Goal: Check status: Check status

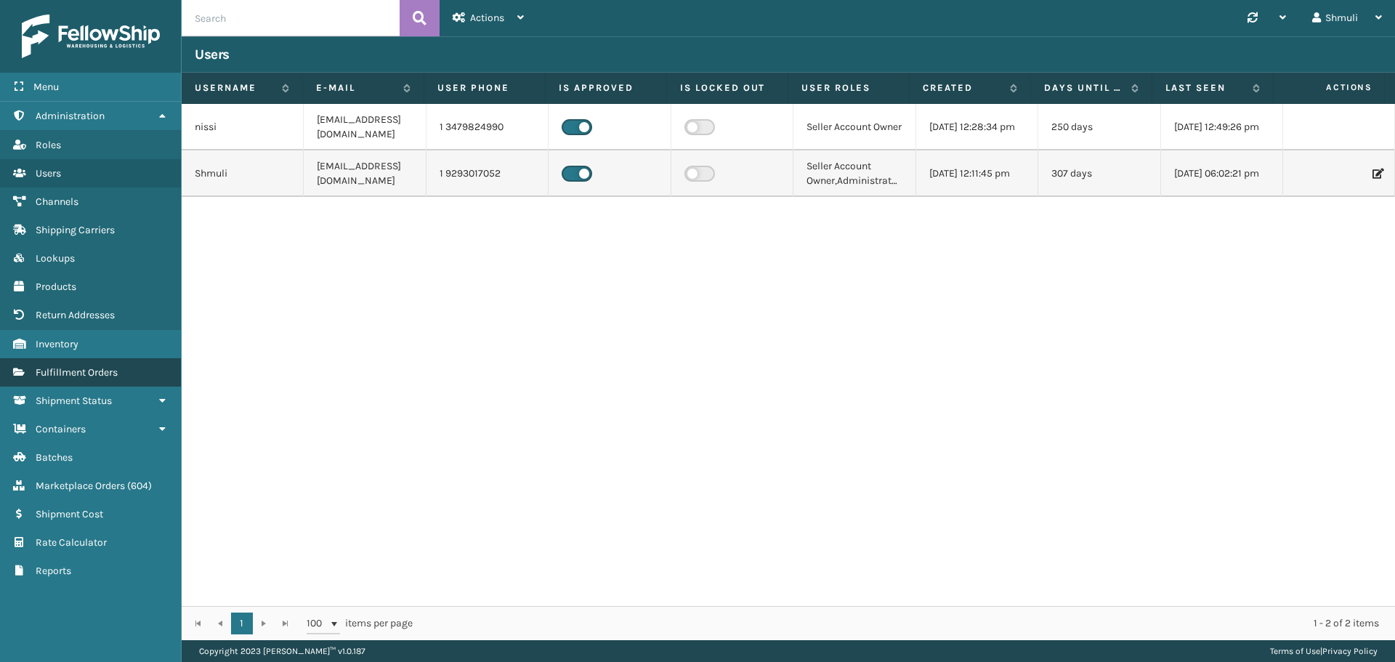
click at [84, 373] on span "Fulfillment Orders" at bounding box center [77, 372] width 82 height 12
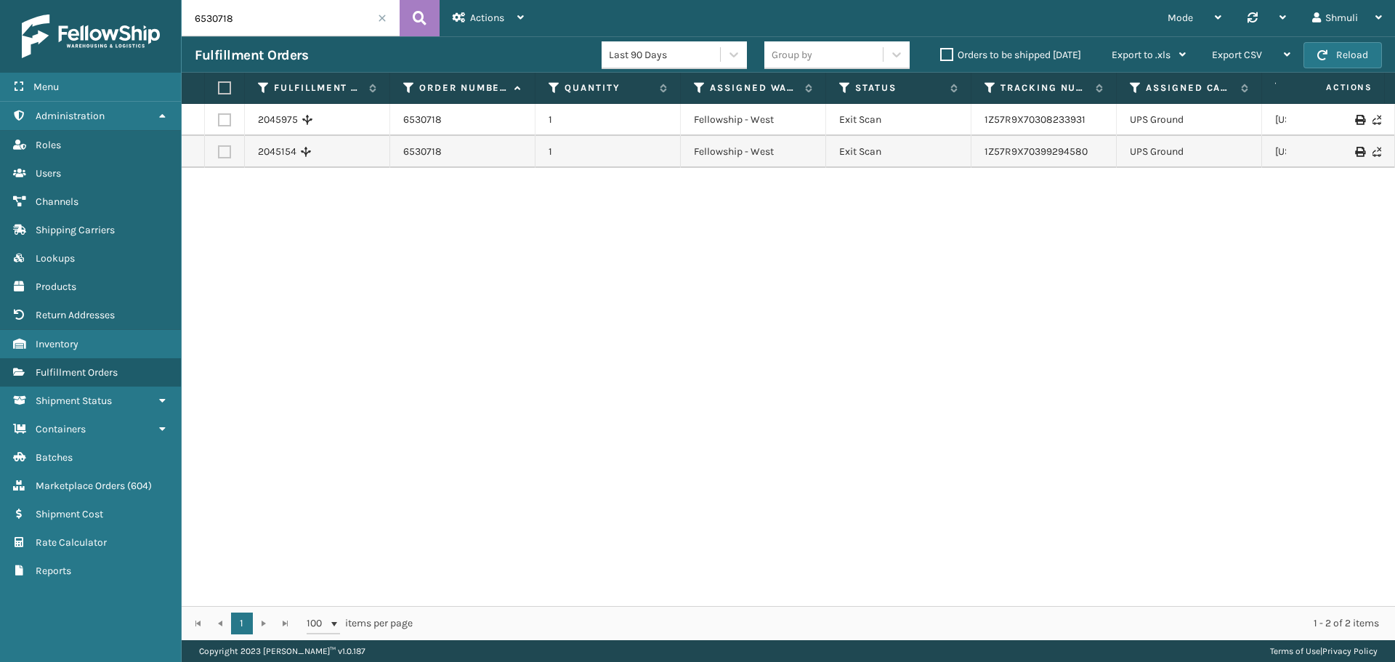
click at [275, 22] on input "6530718" at bounding box center [291, 18] width 218 height 36
paste input "1074"
type input "6531074"
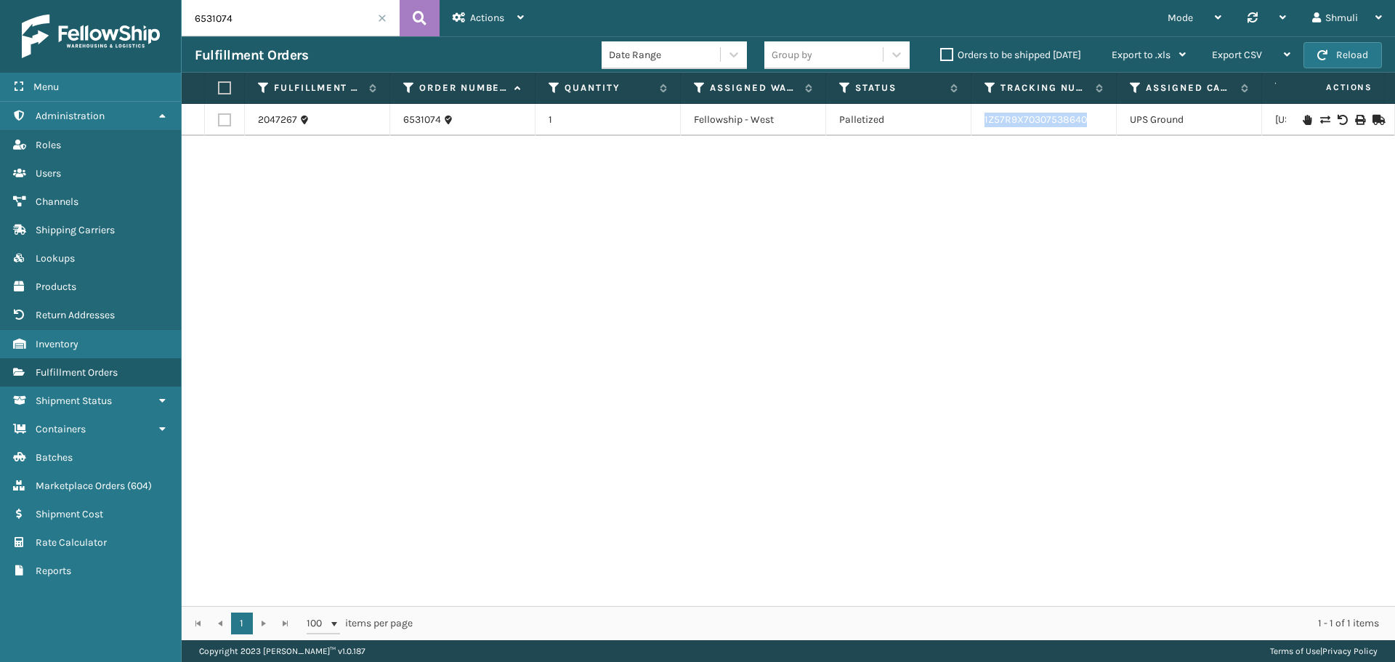
drag, startPoint x: 1094, startPoint y: 118, endPoint x: 972, endPoint y: 124, distance: 123.0
click at [972, 124] on td "1Z57R9X70307538640" at bounding box center [1044, 120] width 145 height 32
copy link "1Z57R9X70307538640"
click at [382, 21] on span at bounding box center [382, 18] width 9 height 9
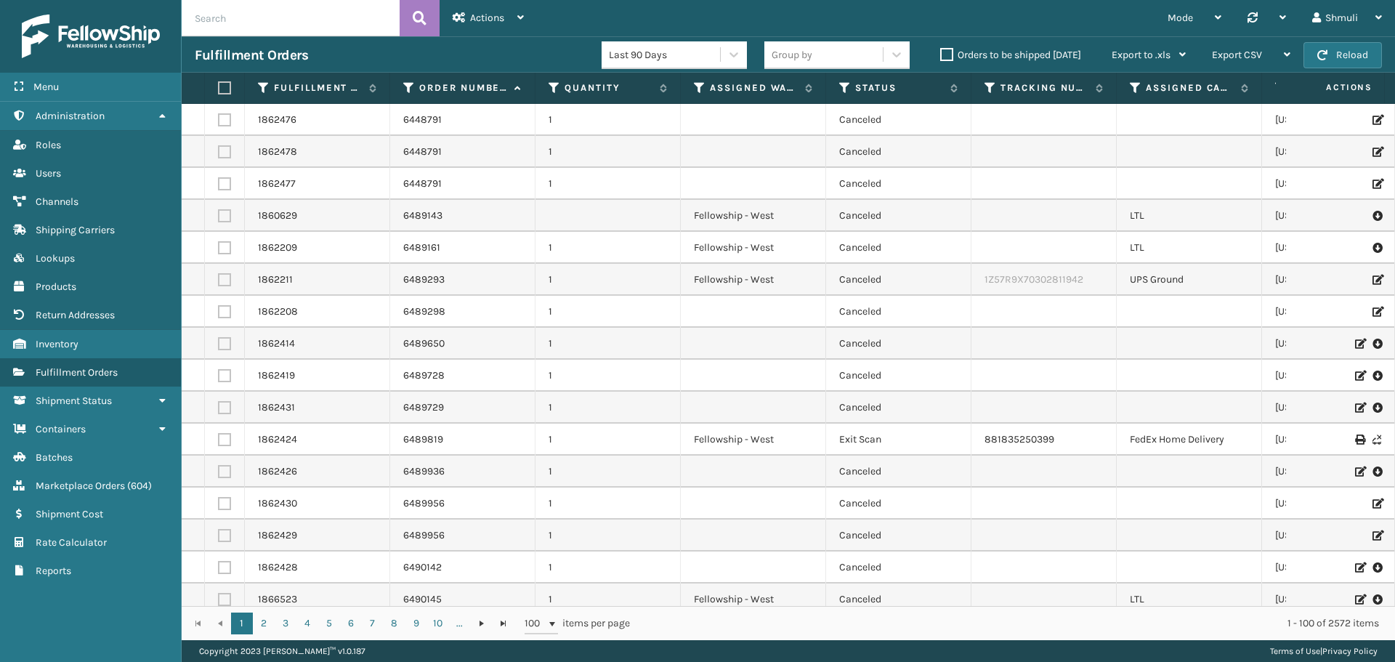
click at [233, 21] on input "text" at bounding box center [291, 18] width 218 height 36
paste input "6531054"
type input "6531054"
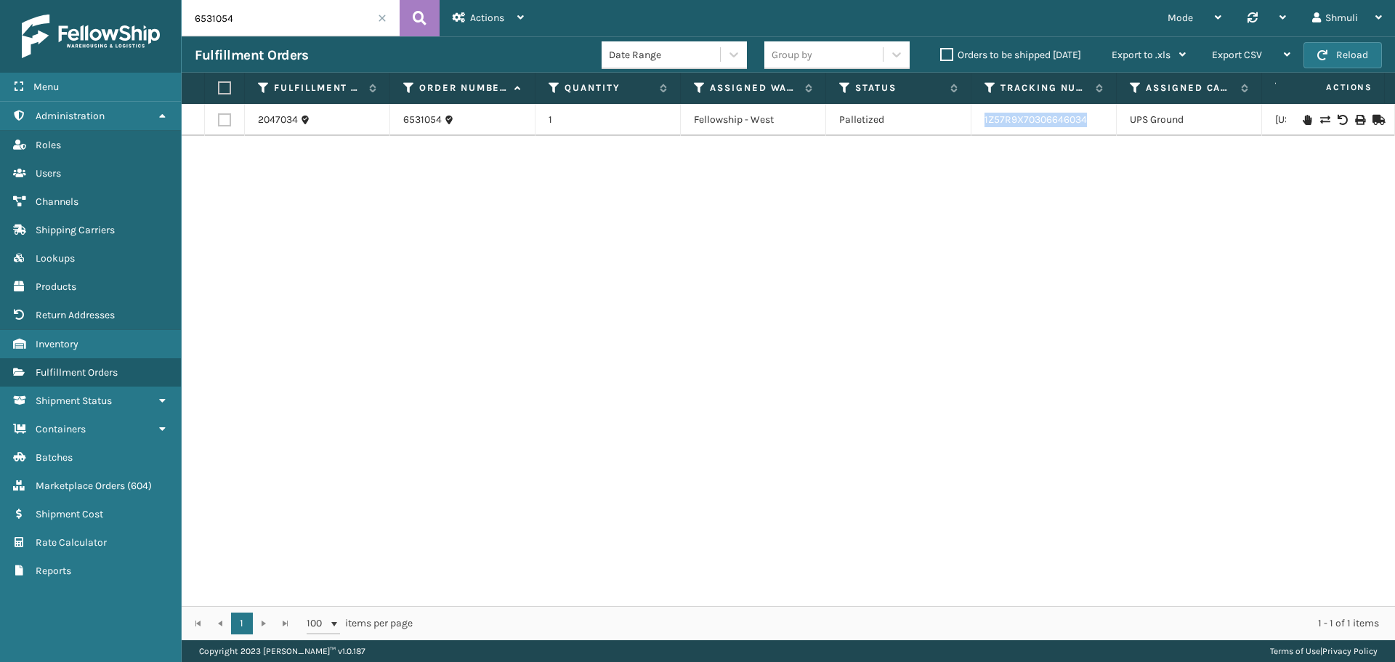
drag, startPoint x: 1093, startPoint y: 126, endPoint x: 975, endPoint y: 124, distance: 117.8
click at [975, 124] on td "1Z57R9X70306646034" at bounding box center [1044, 120] width 145 height 32
copy link "1Z57R9X70306646034"
click at [381, 20] on span at bounding box center [382, 18] width 9 height 9
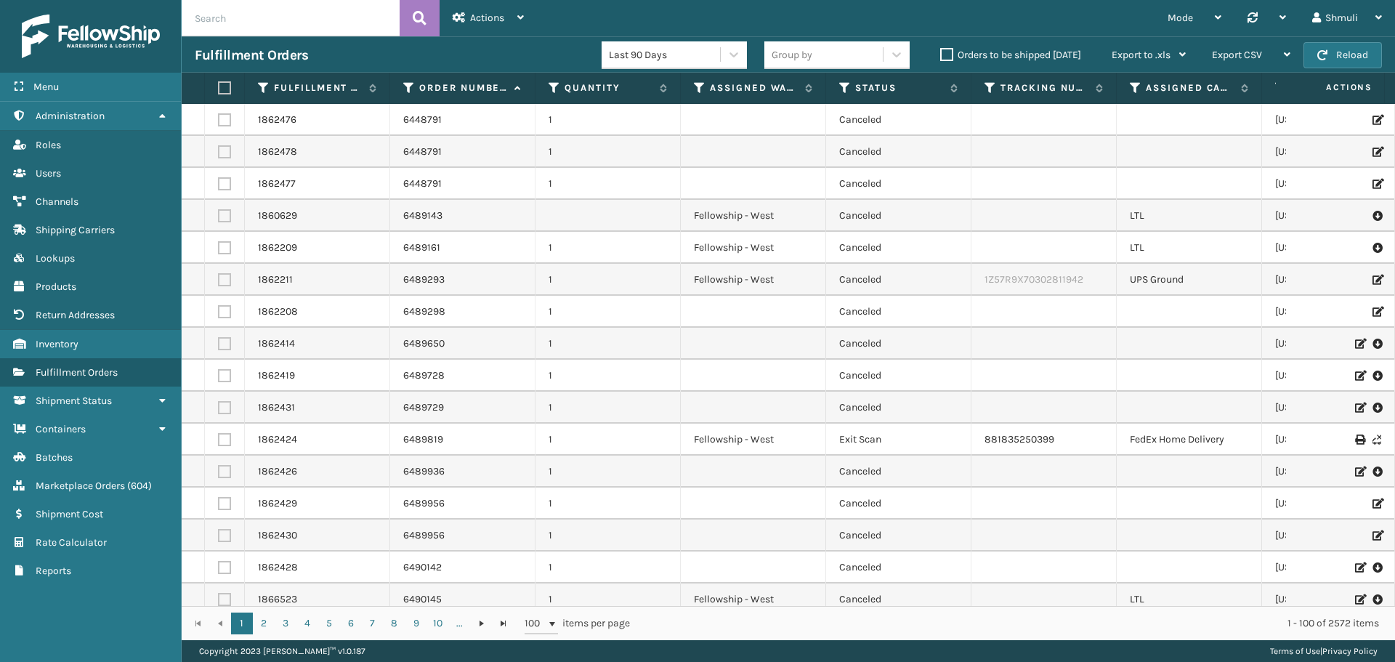
click at [246, 20] on input "text" at bounding box center [291, 18] width 218 height 36
paste input "6531008"
click at [419, 17] on icon at bounding box center [420, 18] width 14 height 22
type input "6531008"
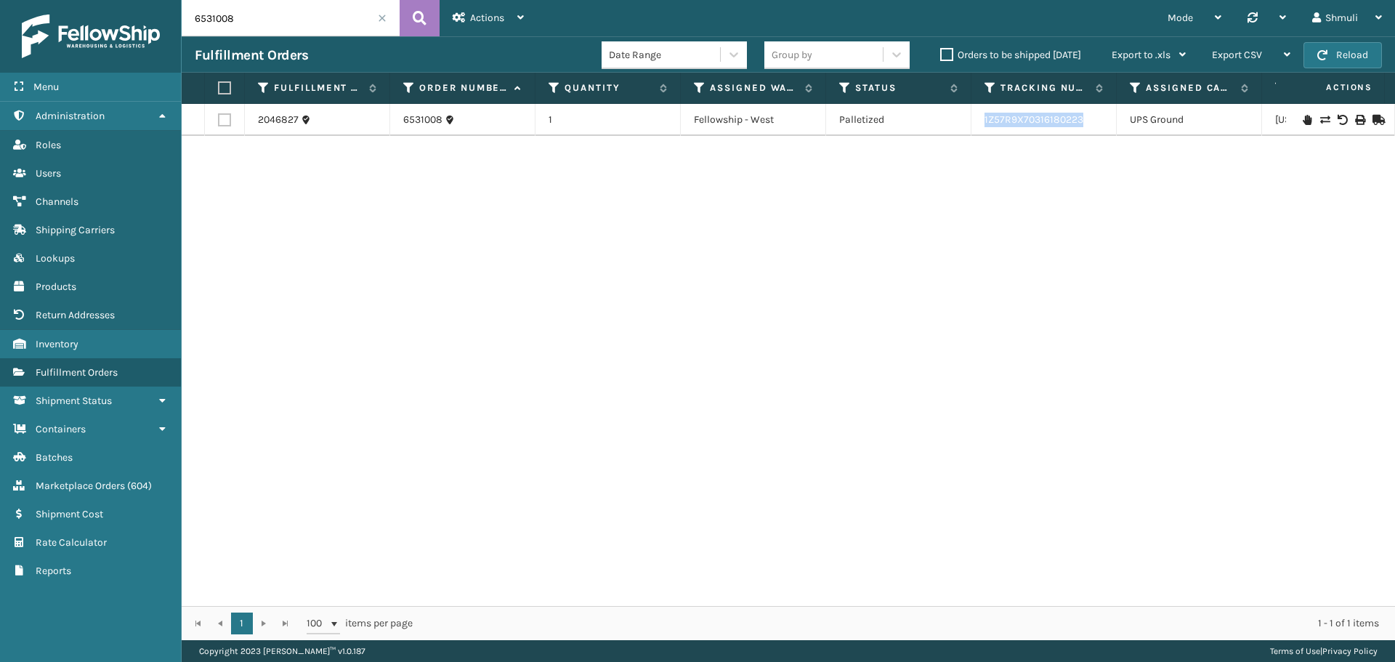
drag, startPoint x: 1085, startPoint y: 124, endPoint x: 975, endPoint y: 126, distance: 109.8
click at [975, 126] on td "1Z57R9X70316180223" at bounding box center [1044, 120] width 145 height 32
copy link "1Z57R9X70316180223"
click at [384, 18] on span at bounding box center [382, 18] width 9 height 9
